Goal: Task Accomplishment & Management: Complete application form

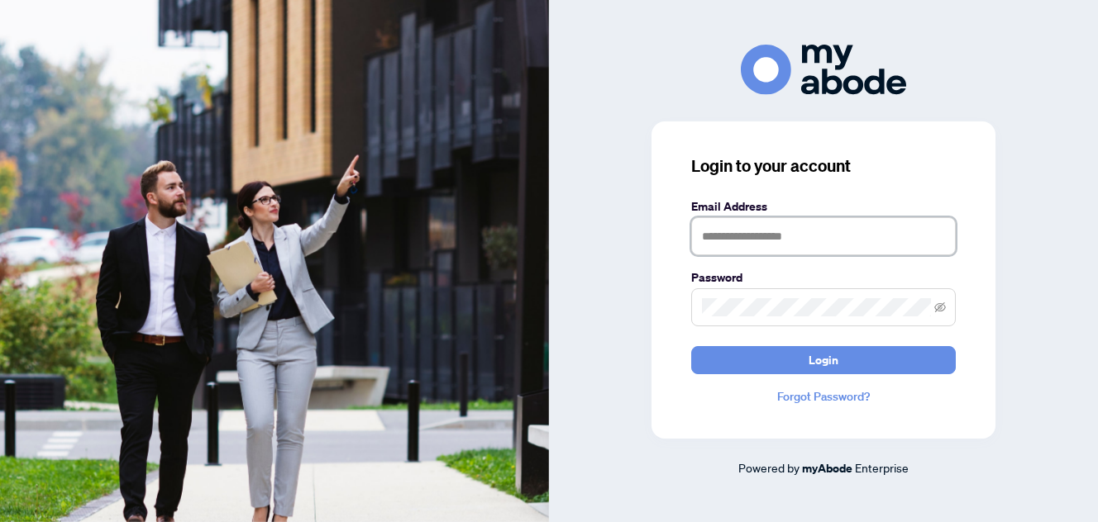
click at [812, 238] on input "text" at bounding box center [823, 236] width 264 height 38
type input "**********"
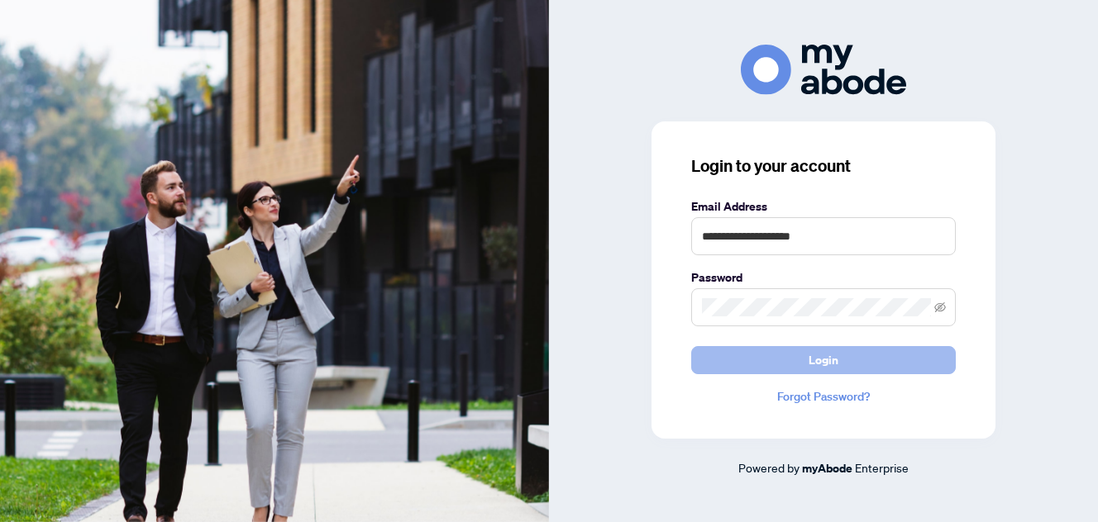
click at [805, 355] on button "Login" at bounding box center [823, 360] width 264 height 28
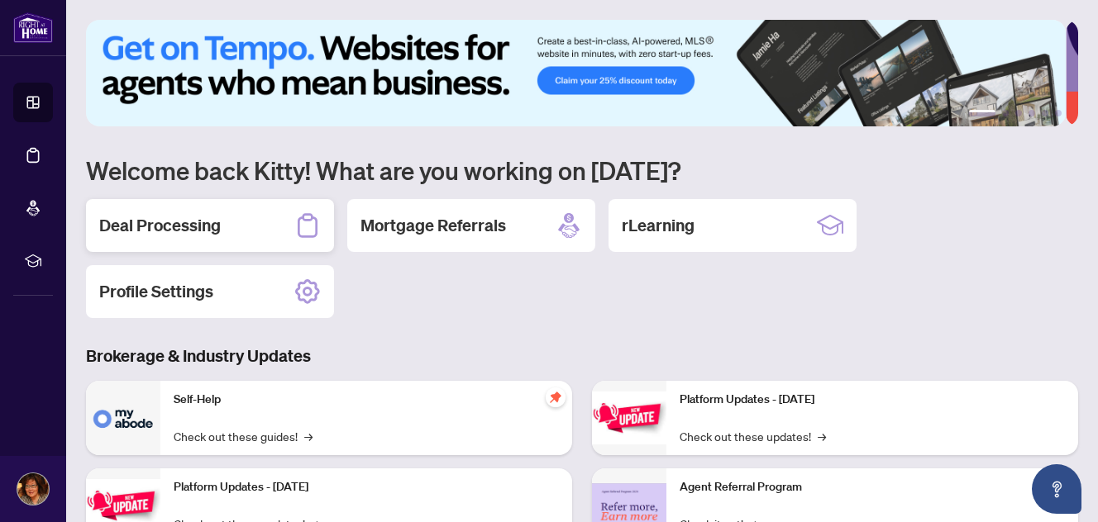
click at [240, 238] on div "Deal Processing" at bounding box center [210, 225] width 248 height 53
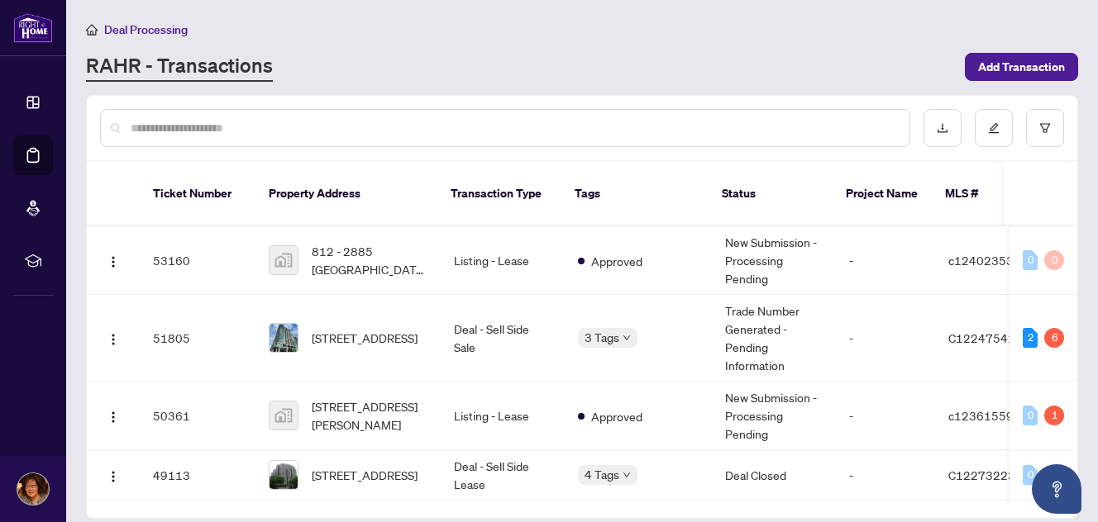
click at [399, 115] on div at bounding box center [505, 128] width 810 height 38
click at [391, 124] on input "text" at bounding box center [513, 128] width 765 height 18
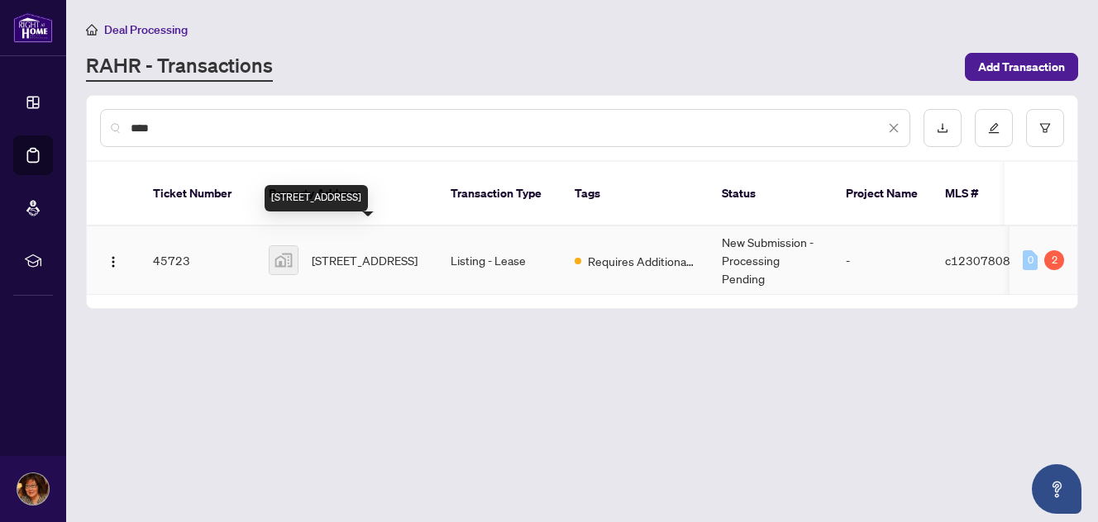
type input "****"
click at [369, 251] on span "2801-18 Spring Garden Avenue #2801, North York, ON, Canada" at bounding box center [365, 260] width 106 height 18
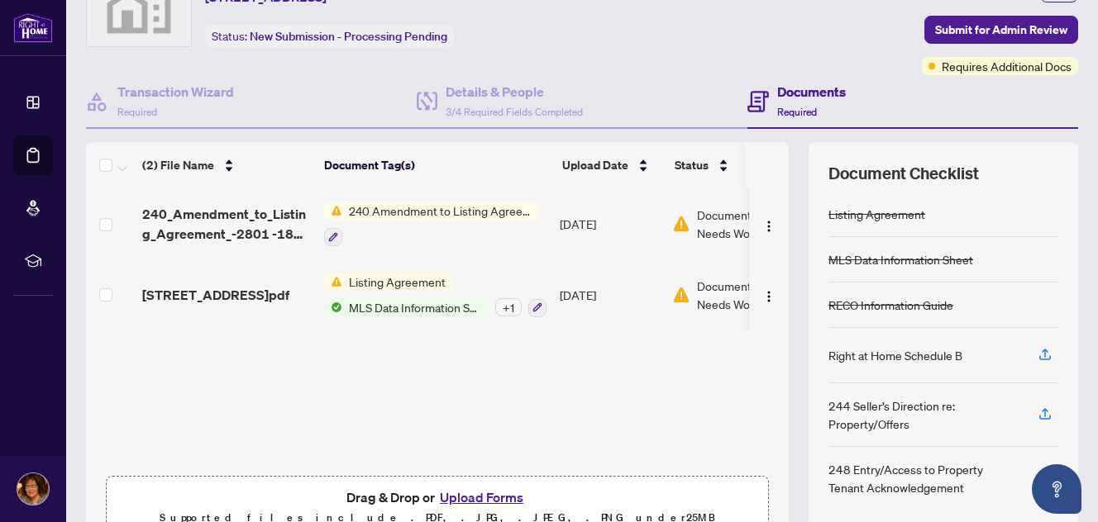
scroll to position [167, 0]
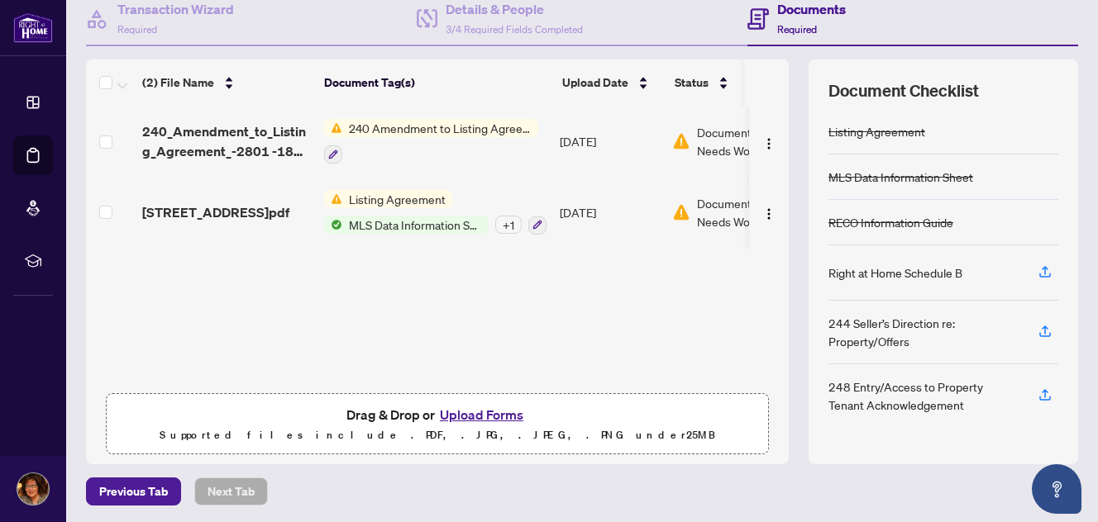
click at [478, 411] on button "Upload Forms" at bounding box center [481, 414] width 93 height 21
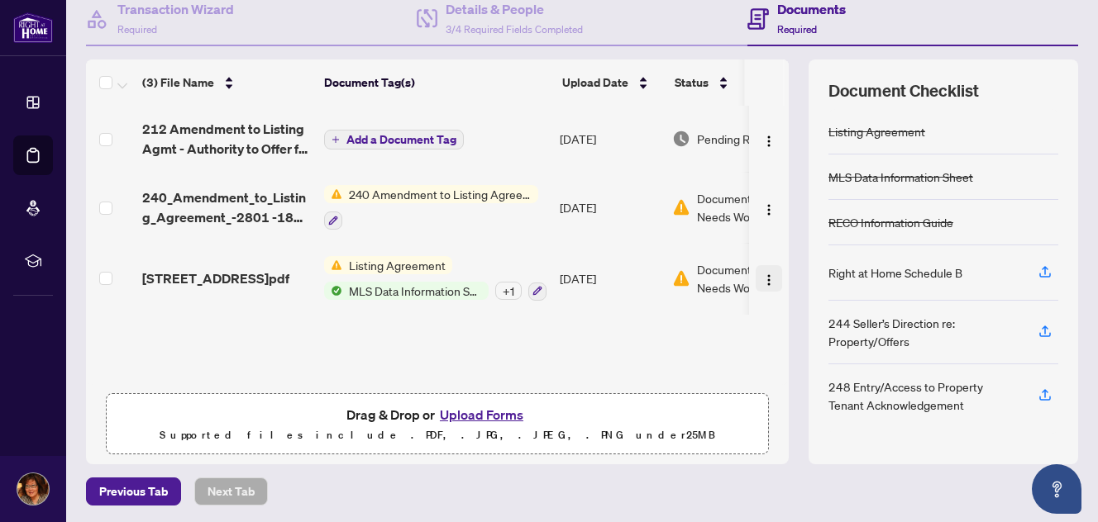
click at [762, 274] on img "button" at bounding box center [768, 280] width 13 height 13
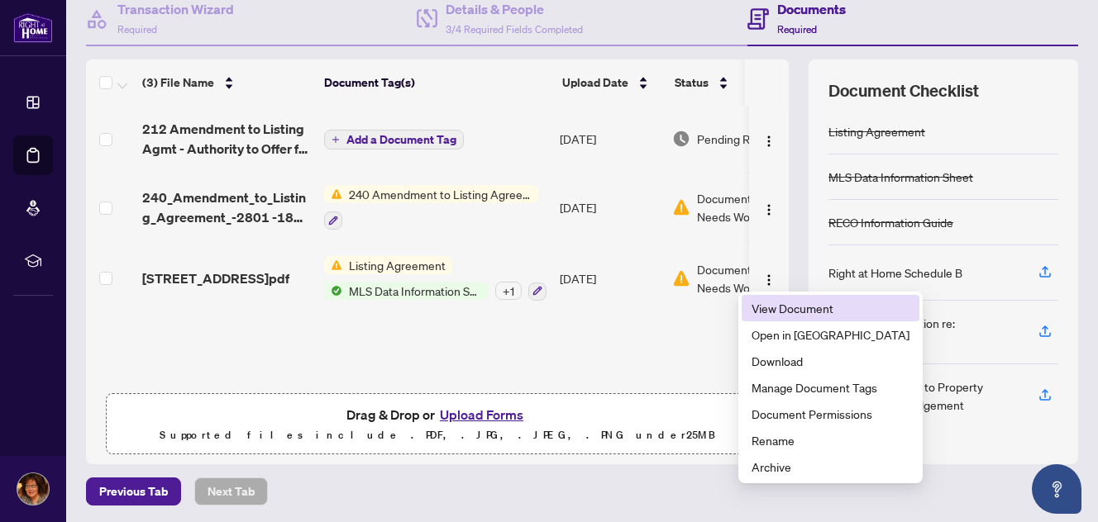
click at [778, 303] on span "View Document" at bounding box center [830, 308] width 158 height 18
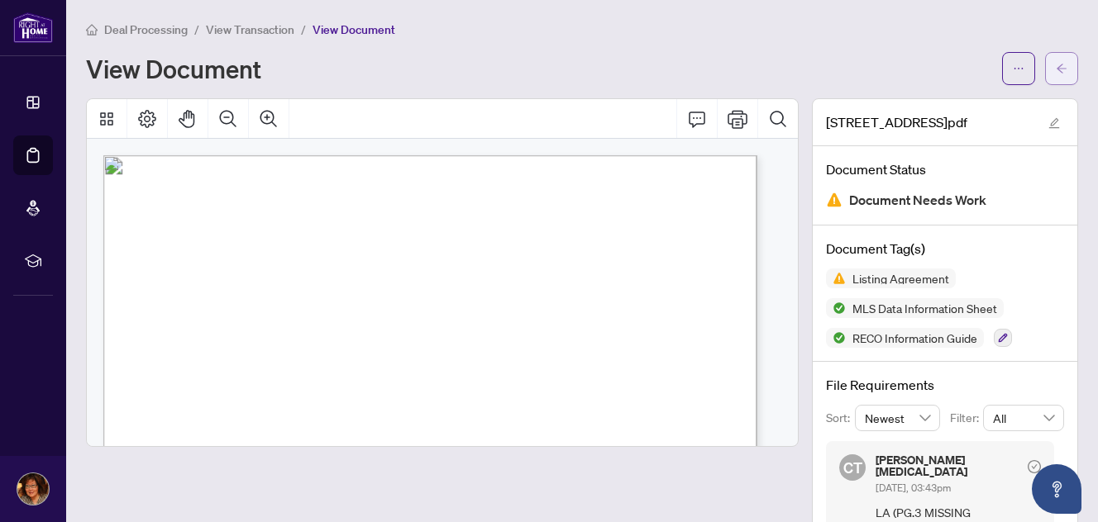
click at [1055, 64] on icon "arrow-left" at bounding box center [1061, 69] width 12 height 12
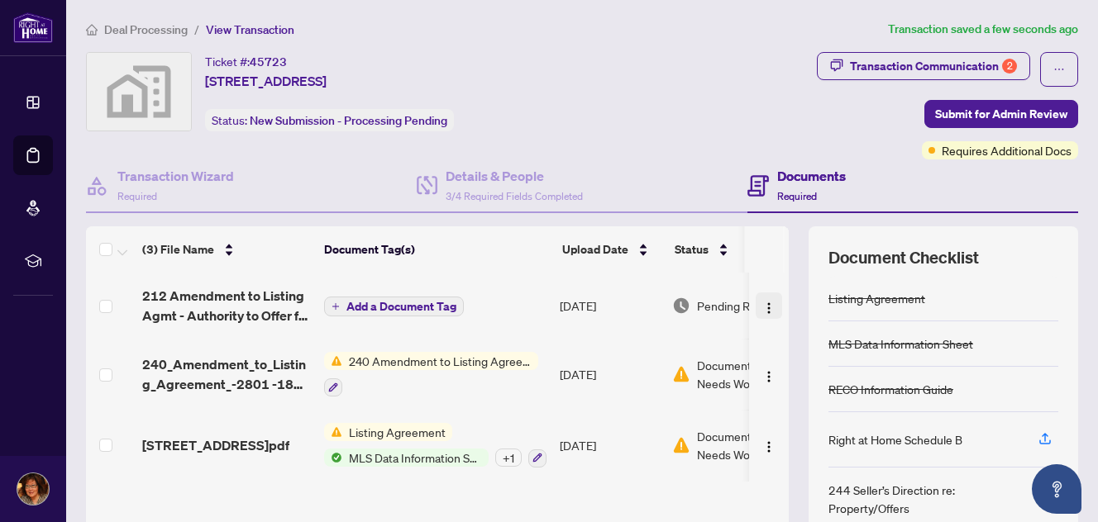
click at [762, 303] on img "button" at bounding box center [768, 308] width 13 height 13
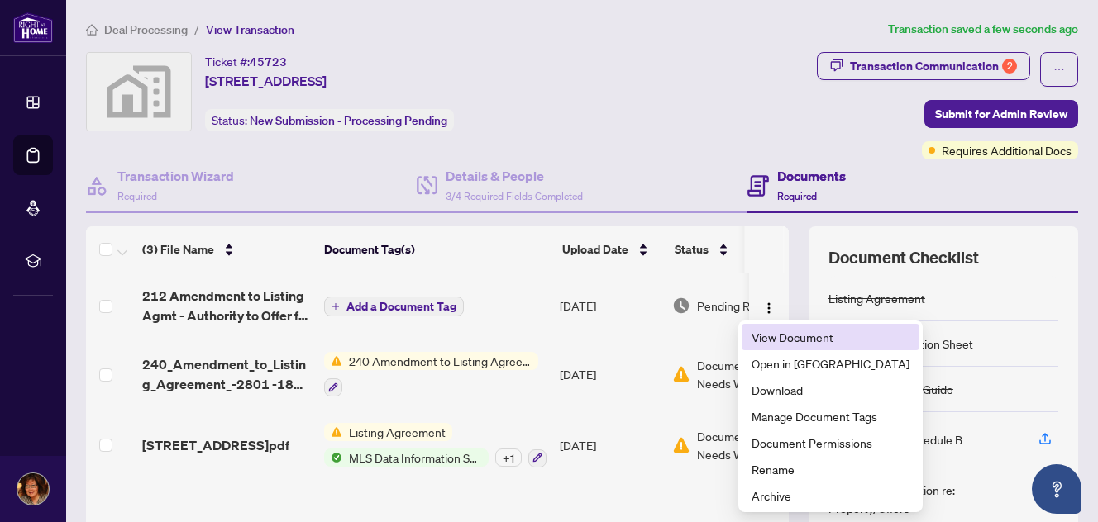
click at [798, 335] on span "View Document" at bounding box center [830, 337] width 158 height 18
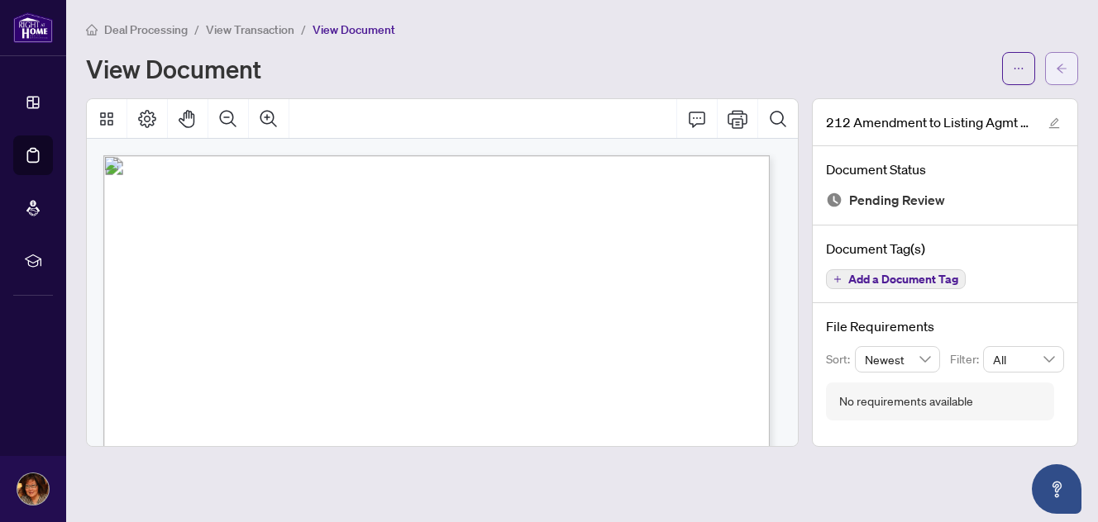
click at [1055, 64] on icon "arrow-left" at bounding box center [1061, 69] width 12 height 12
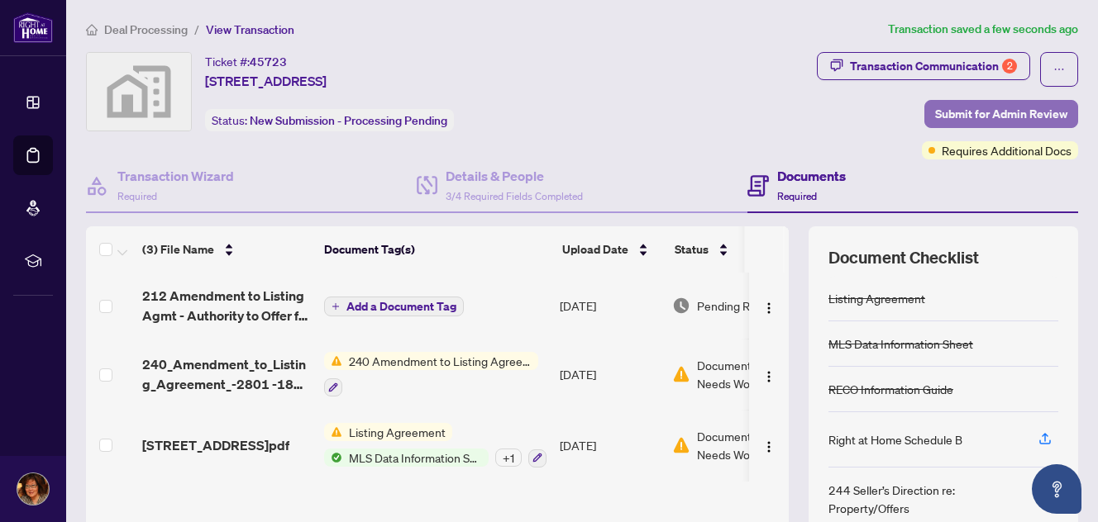
click at [979, 112] on span "Submit for Admin Review" at bounding box center [1001, 114] width 132 height 26
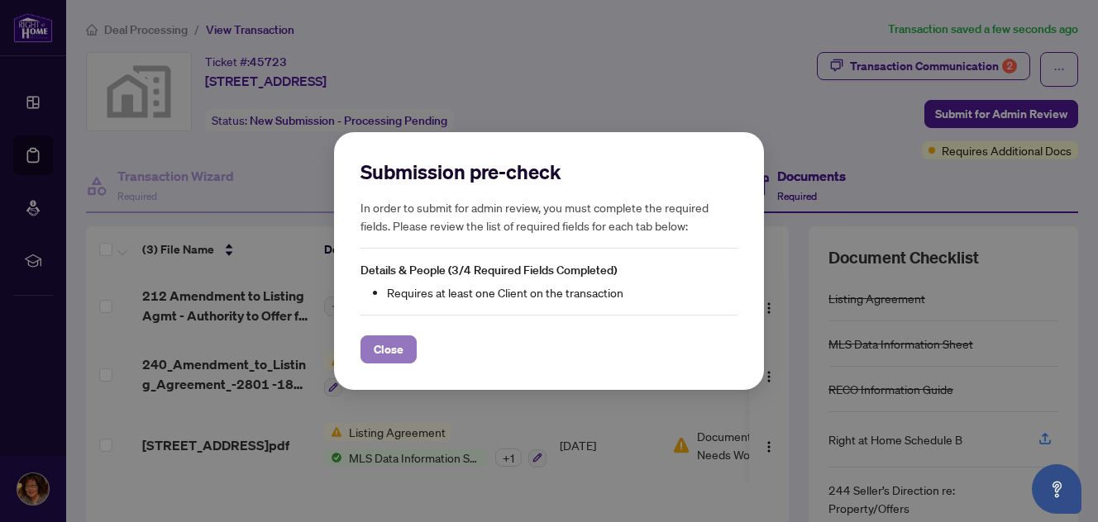
click at [391, 342] on span "Close" at bounding box center [389, 349] width 30 height 26
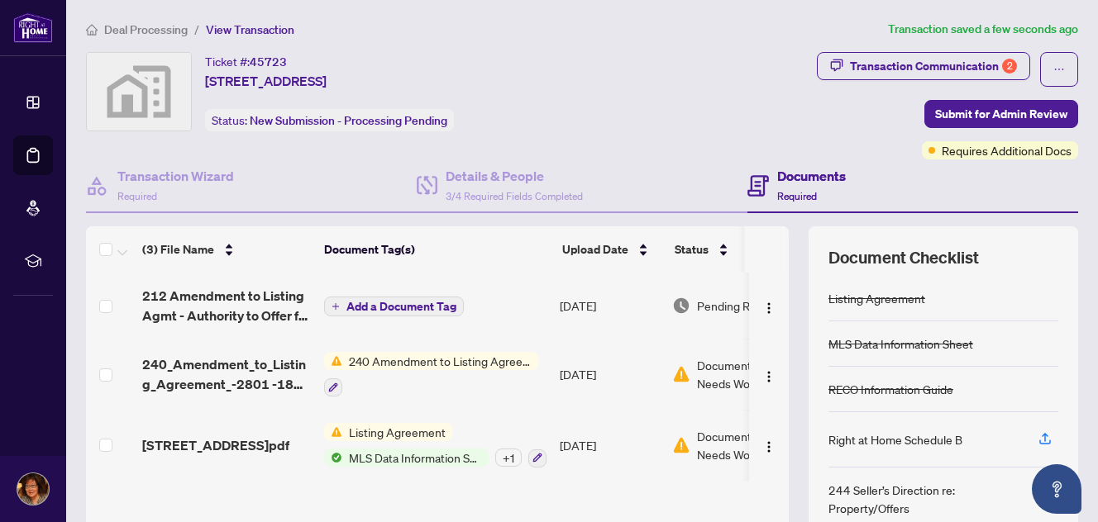
click at [422, 306] on span "Add a Document Tag" at bounding box center [401, 307] width 110 height 12
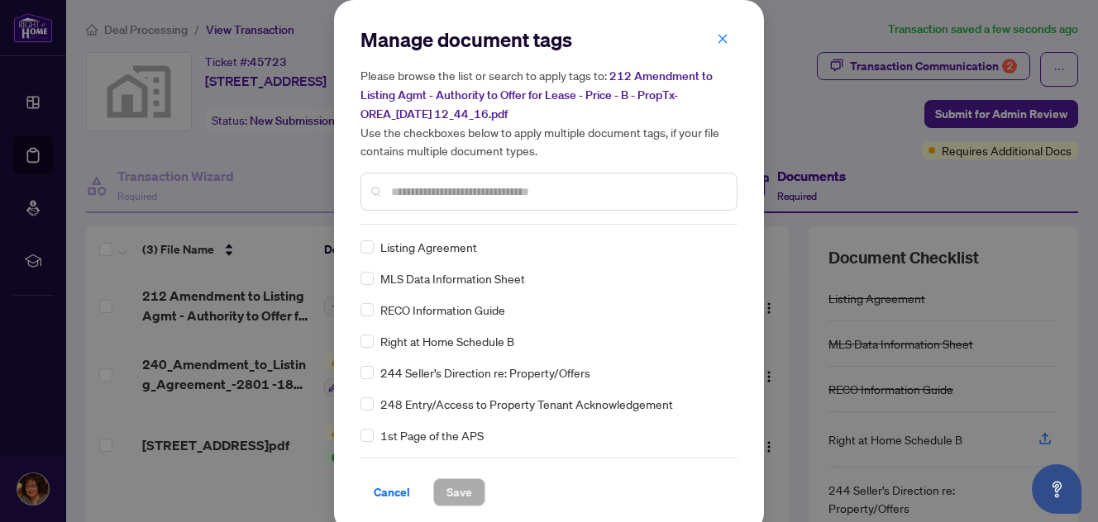
click at [478, 192] on input "text" at bounding box center [557, 192] width 332 height 18
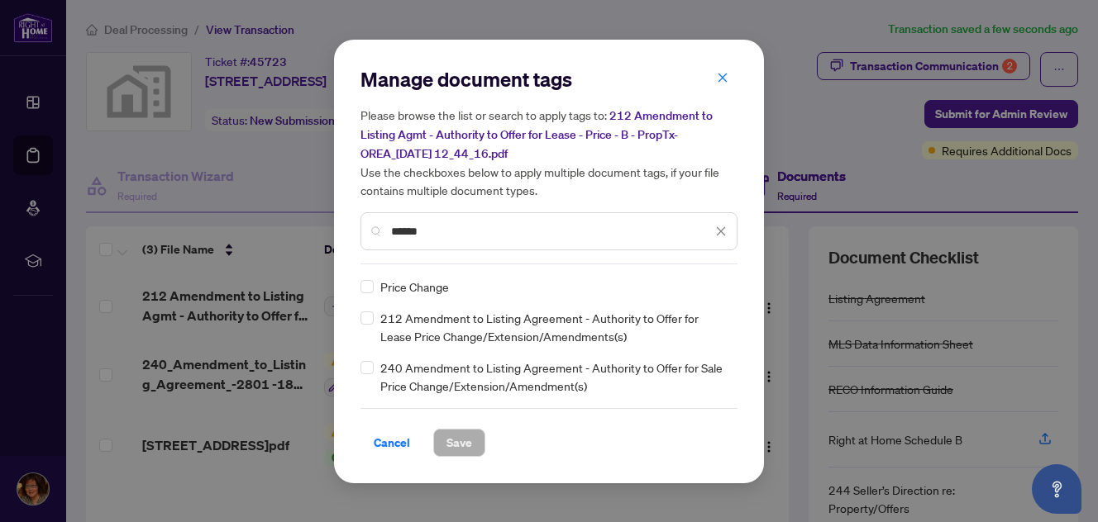
type input "*****"
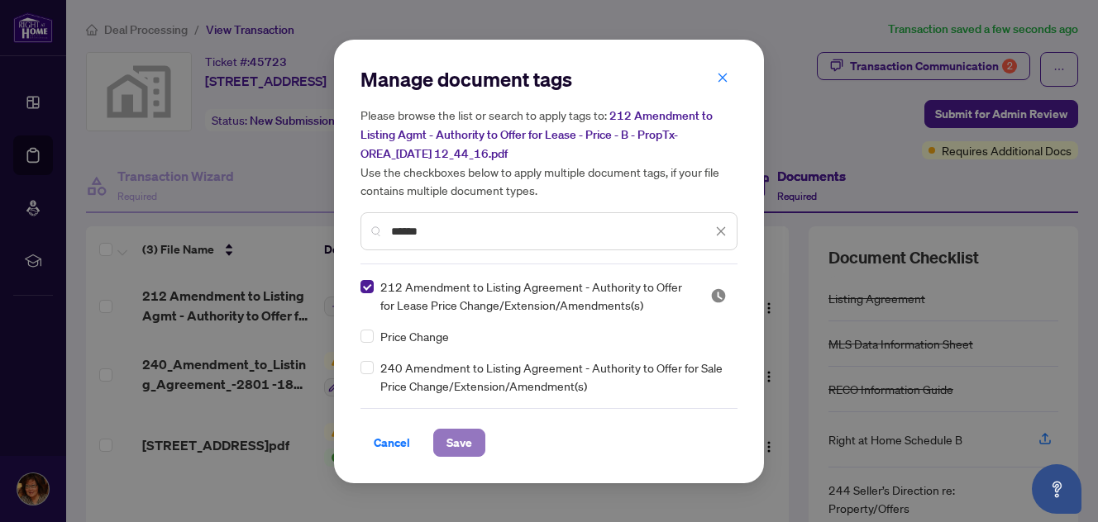
click at [459, 443] on span "Save" at bounding box center [459, 443] width 26 height 26
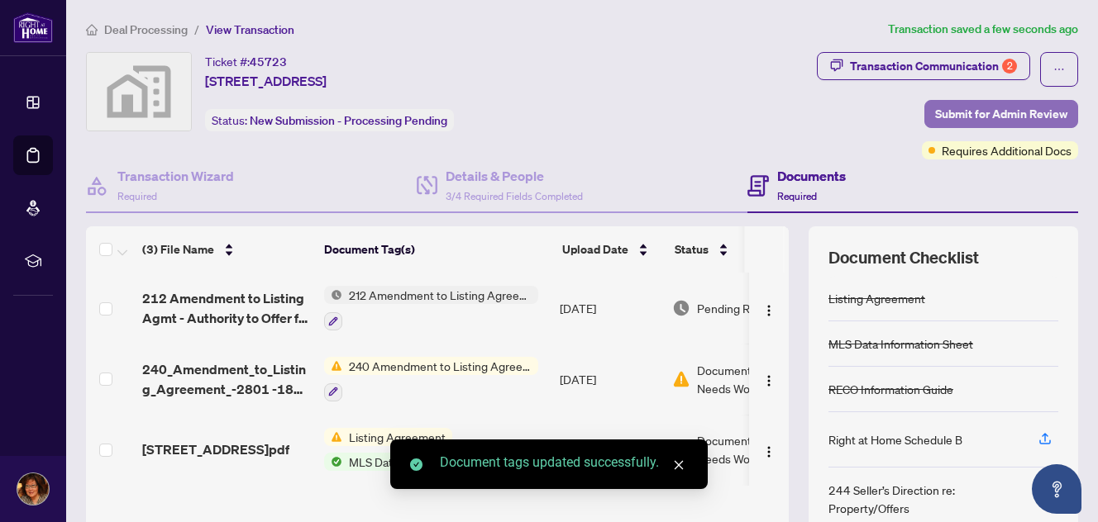
click at [1013, 107] on span "Submit for Admin Review" at bounding box center [1001, 114] width 132 height 26
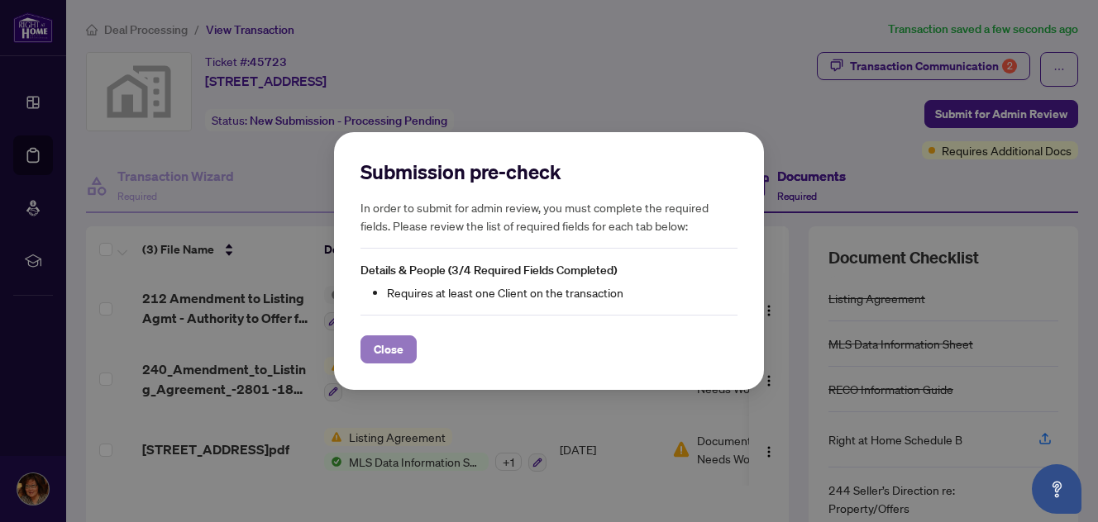
click at [386, 348] on span "Close" at bounding box center [389, 349] width 30 height 26
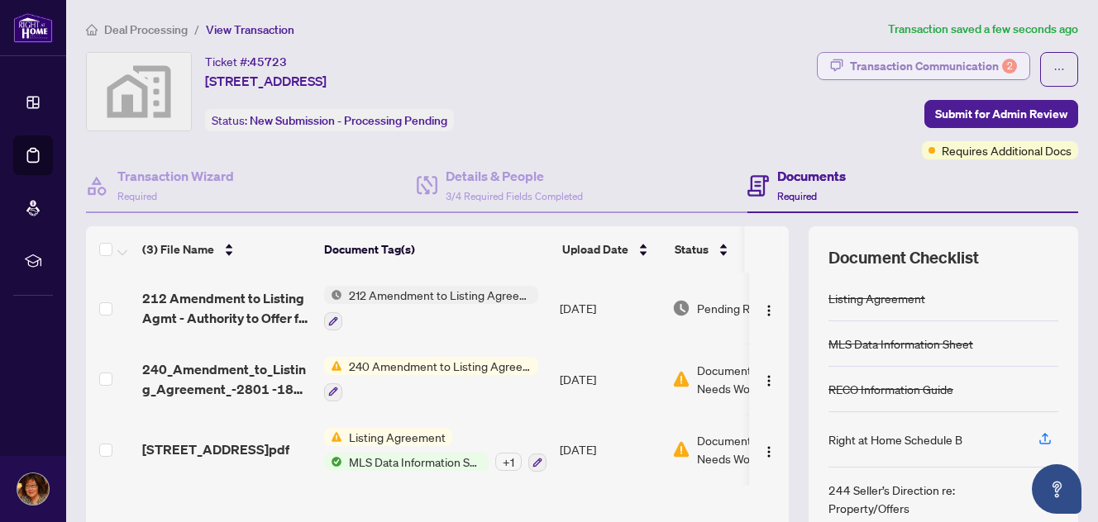
click at [952, 67] on div "Transaction Communication 2" at bounding box center [933, 66] width 167 height 26
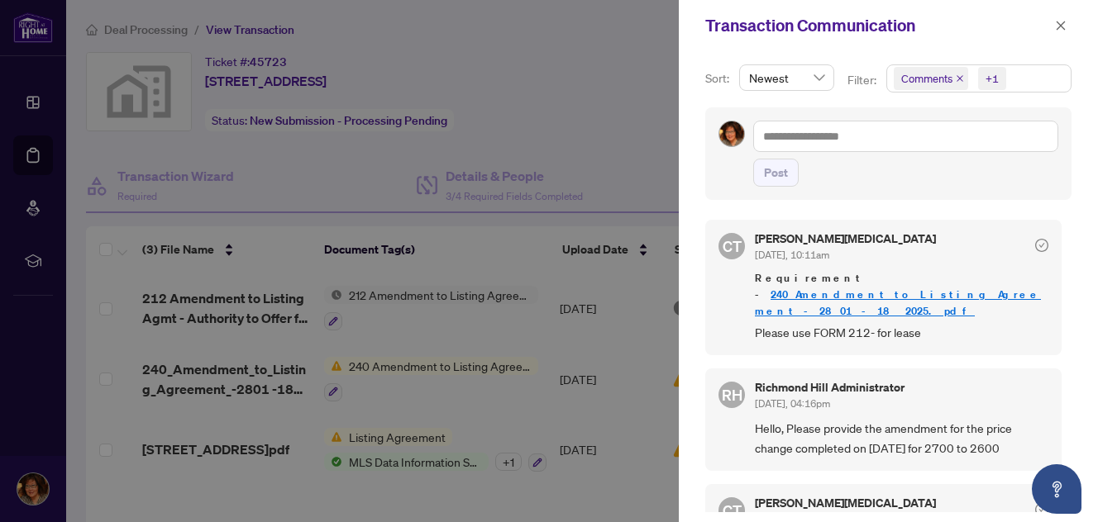
click at [650, 124] on div at bounding box center [549, 261] width 1098 height 522
click at [1058, 32] on span "button" at bounding box center [1061, 25] width 12 height 26
